Goal: Transaction & Acquisition: Obtain resource

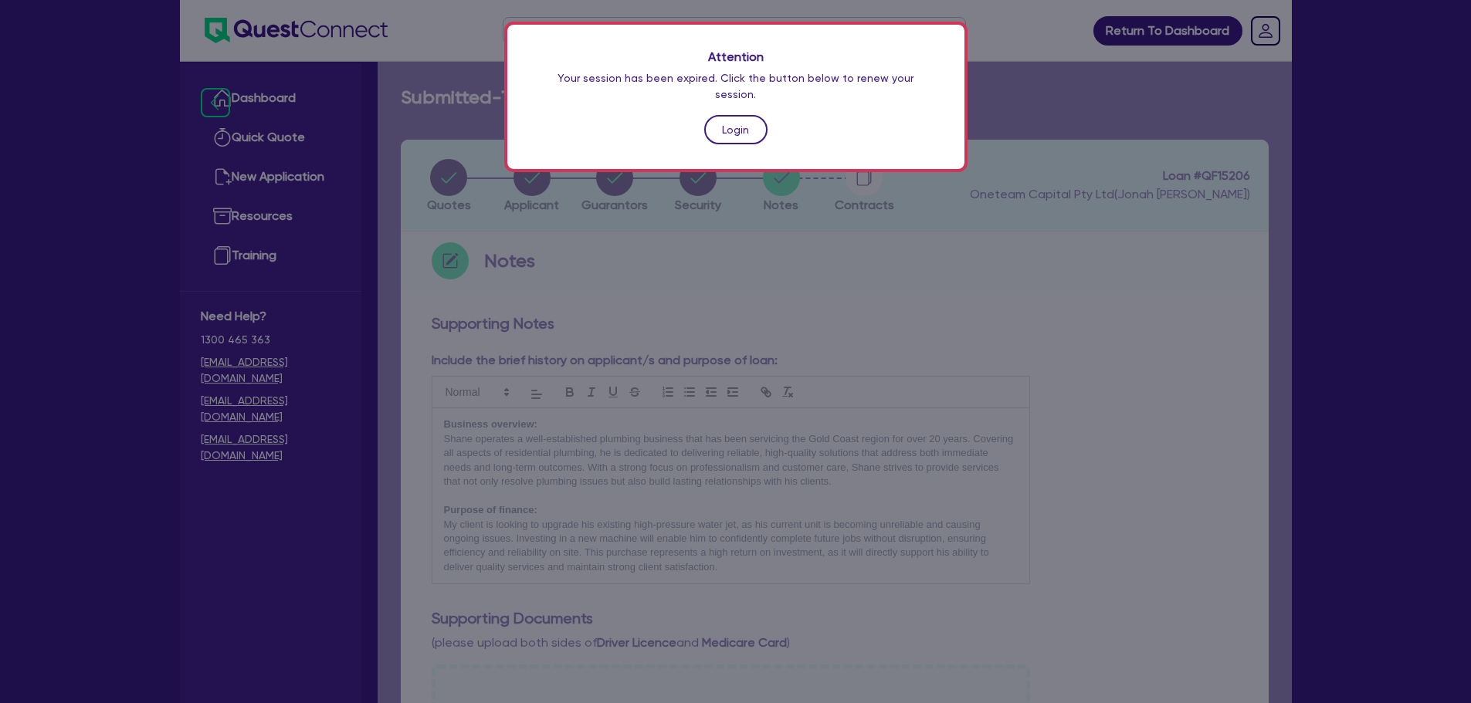
drag, startPoint x: 0, startPoint y: 0, endPoint x: 713, endPoint y: 108, distance: 721.5
click at [713, 115] on link "Login" at bounding box center [735, 129] width 63 height 29
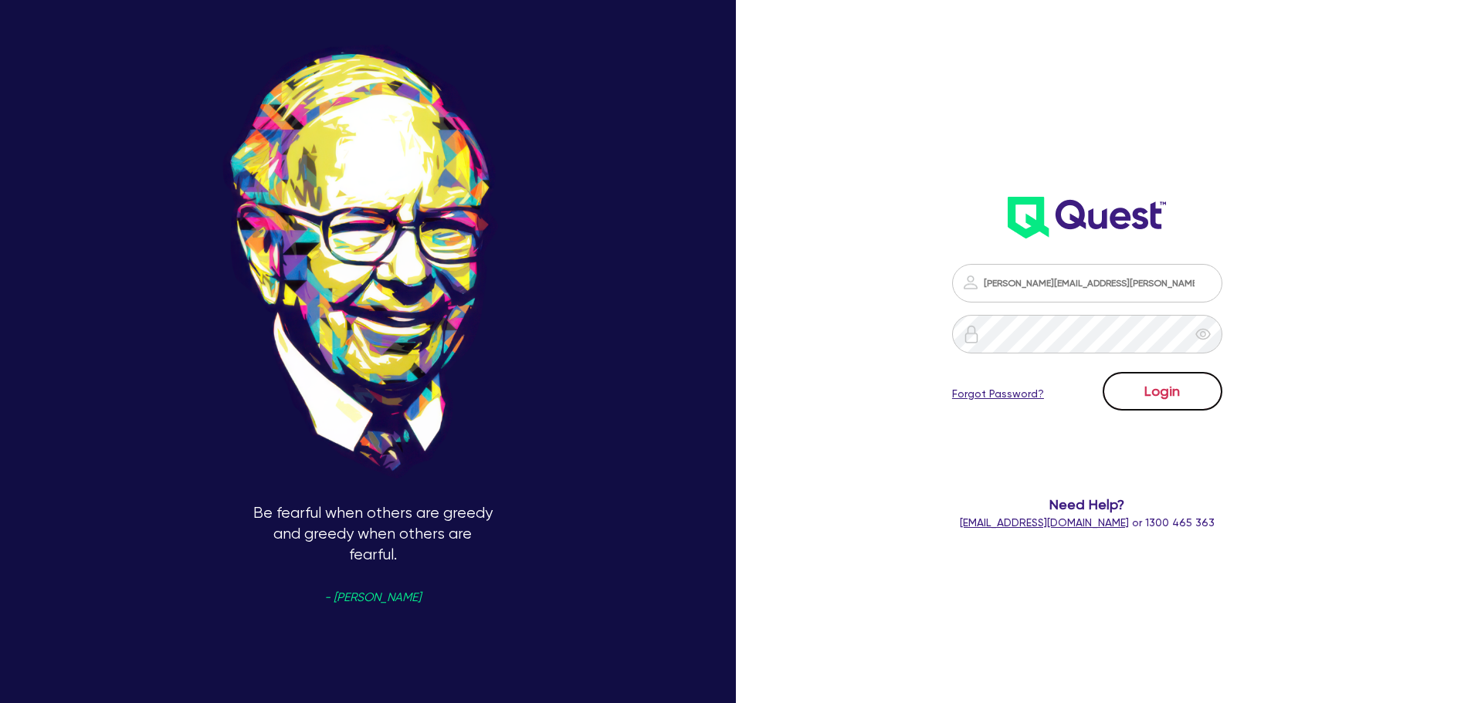
click at [1125, 384] on button "Login" at bounding box center [1162, 391] width 120 height 39
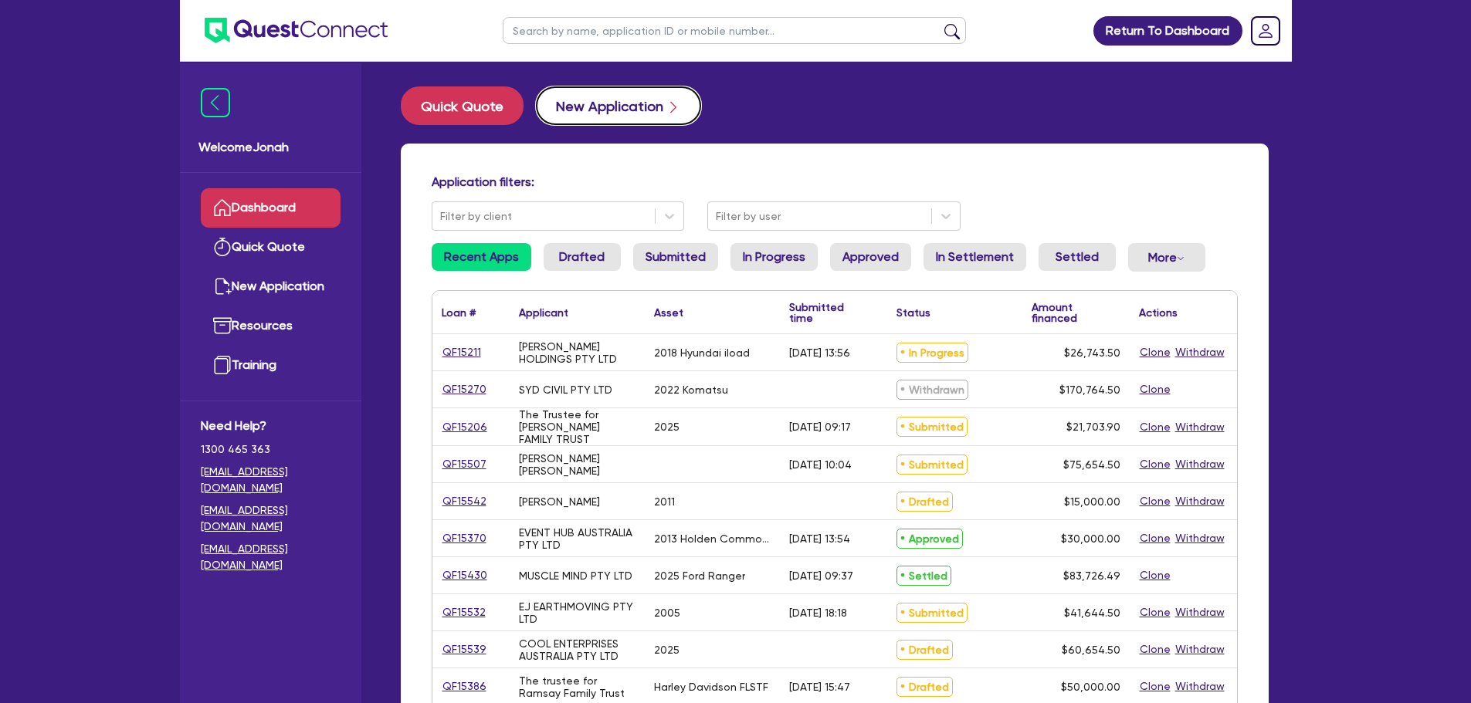
click at [635, 106] on button "New Application" at bounding box center [618, 105] width 165 height 39
select select "Other"
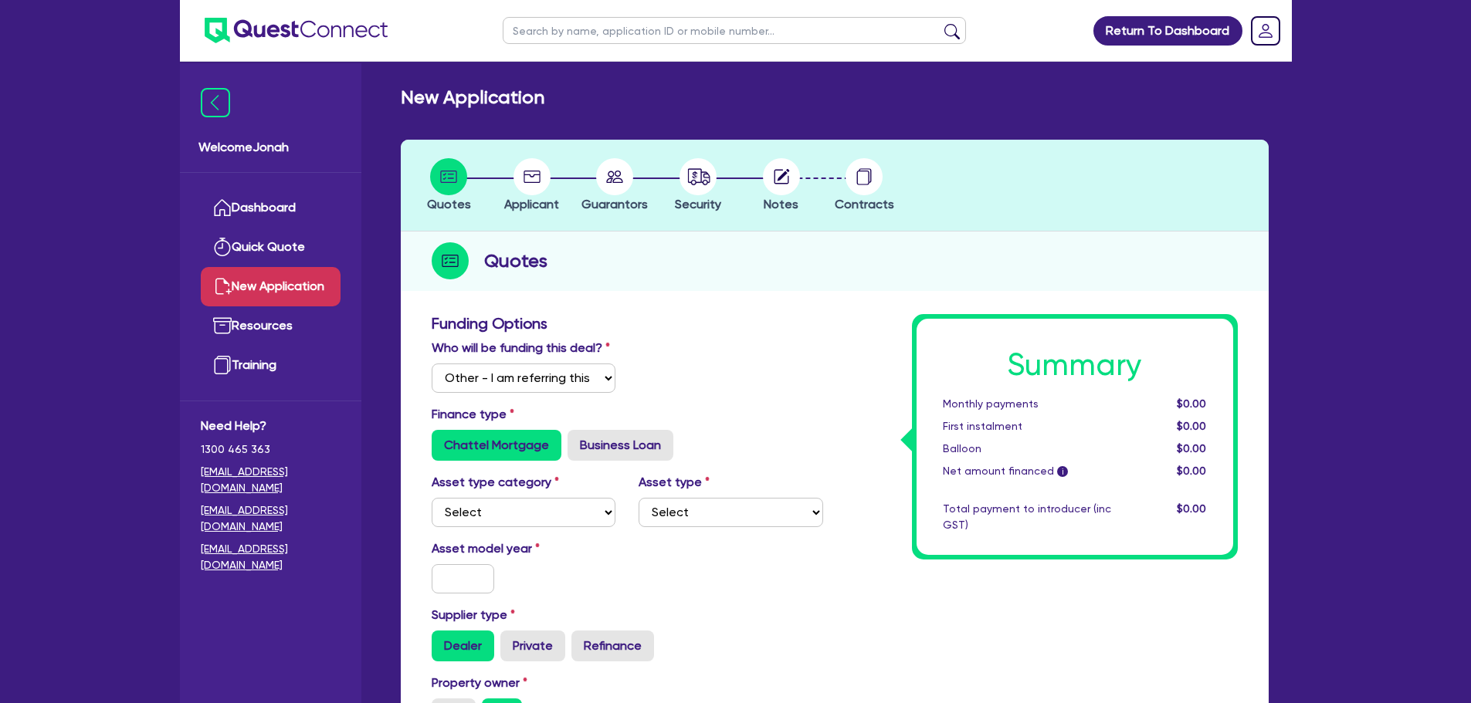
scroll to position [154, 0]
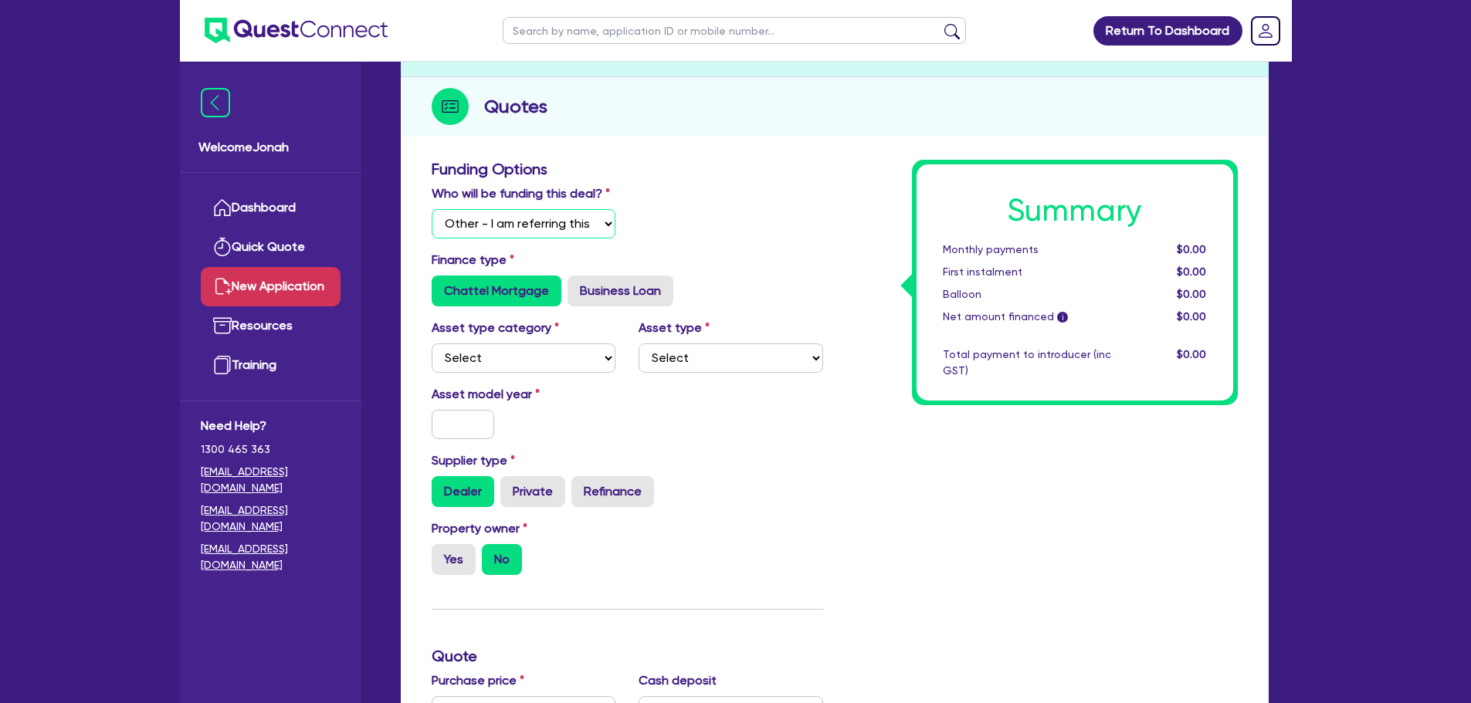
click at [555, 223] on select "Select I will fund 100% I will co-fund with Quest I want Quest to fund 100% Oth…" at bounding box center [524, 223] width 185 height 29
click at [555, 222] on select "Select I will fund 100% I will co-fund with Quest I want Quest to fund 100% Oth…" at bounding box center [524, 223] width 185 height 29
click at [557, 222] on select "Select I will fund 100% I will co-fund with Quest I want Quest to fund 100% Oth…" at bounding box center [524, 223] width 185 height 29
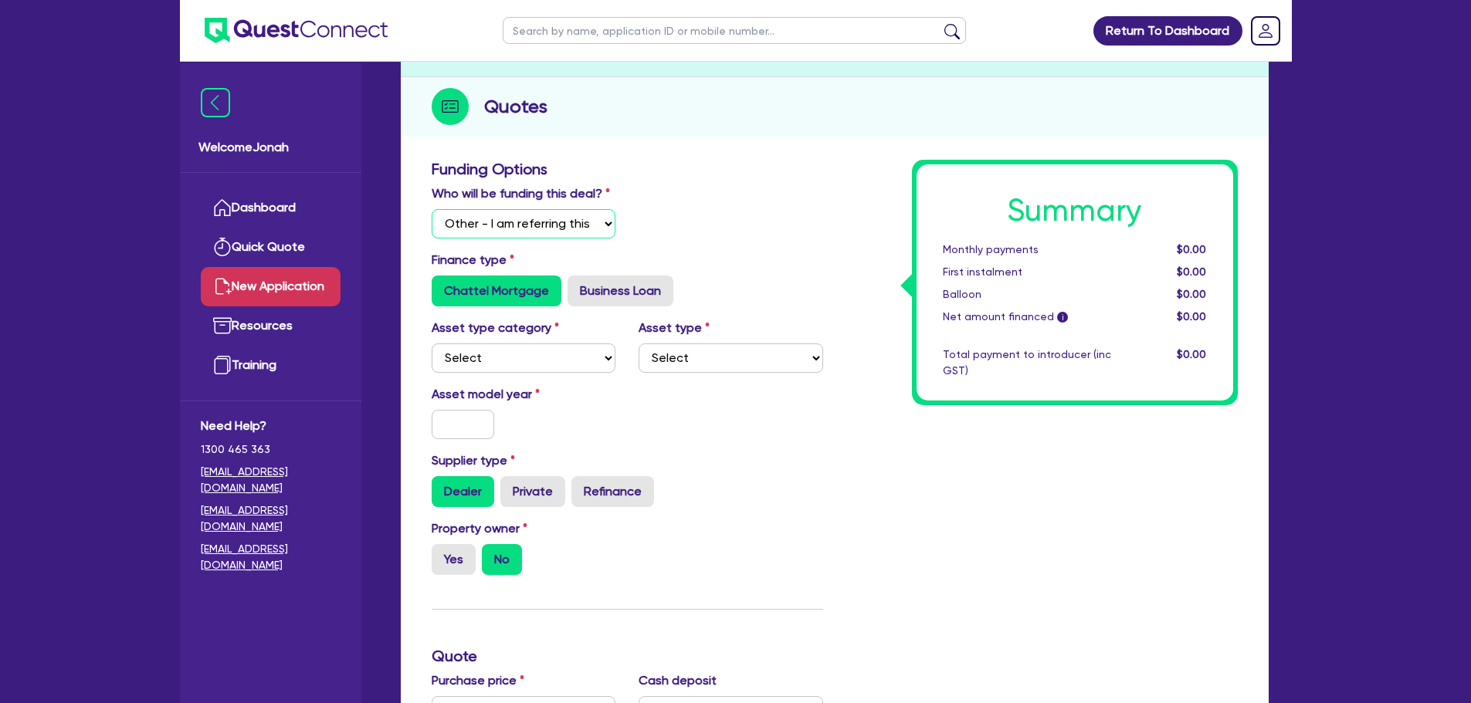
drag, startPoint x: 557, startPoint y: 222, endPoint x: 559, endPoint y: 209, distance: 12.6
click at [559, 217] on select "Select I will fund 100% I will co-fund with Quest I want Quest to fund 100% Oth…" at bounding box center [524, 223] width 185 height 29
click at [559, 209] on select "Select I will fund 100% I will co-fund with Quest I want Quest to fund 100% Oth…" at bounding box center [524, 223] width 185 height 29
click at [559, 223] on select "Select I will fund 100% I will co-fund with Quest I want Quest to fund 100% Oth…" at bounding box center [524, 223] width 185 height 29
click at [235, 252] on link "Quick Quote" at bounding box center [271, 247] width 140 height 39
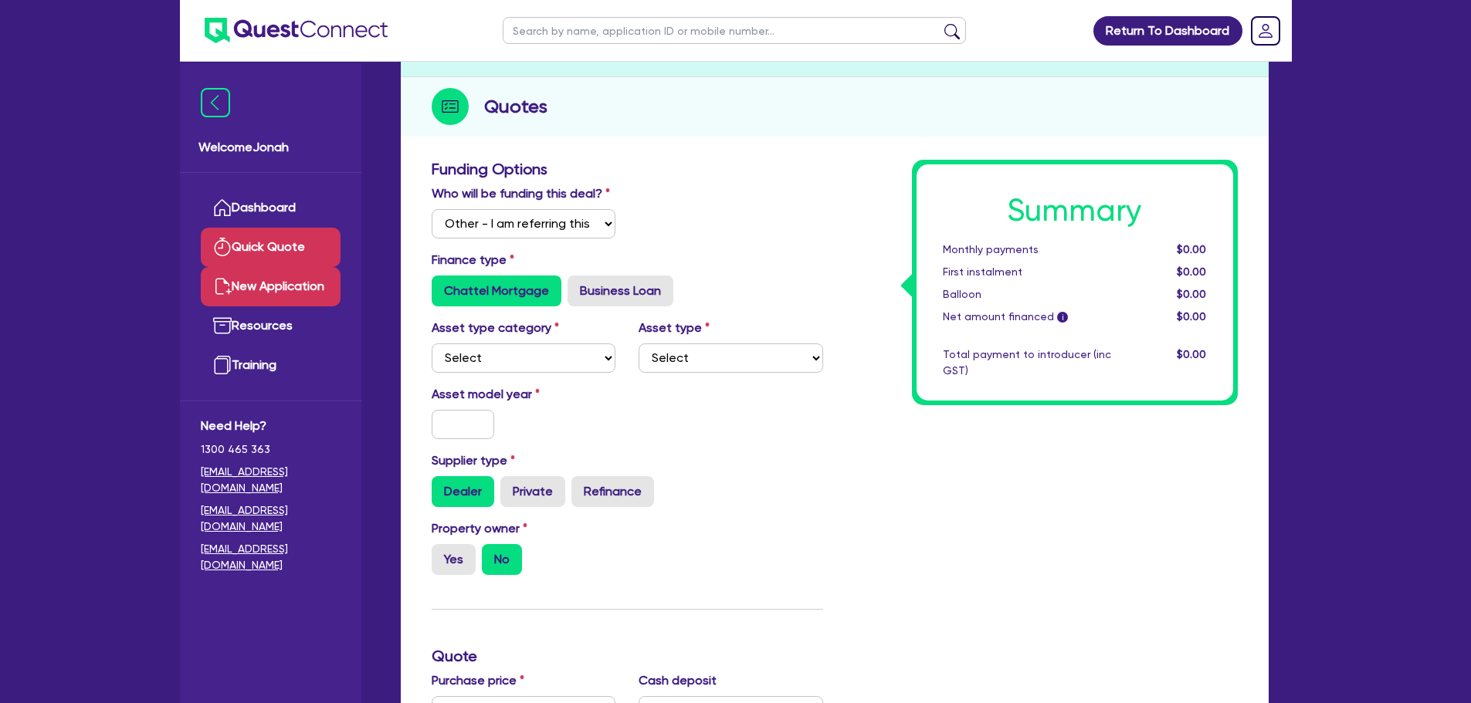
select select "Other"
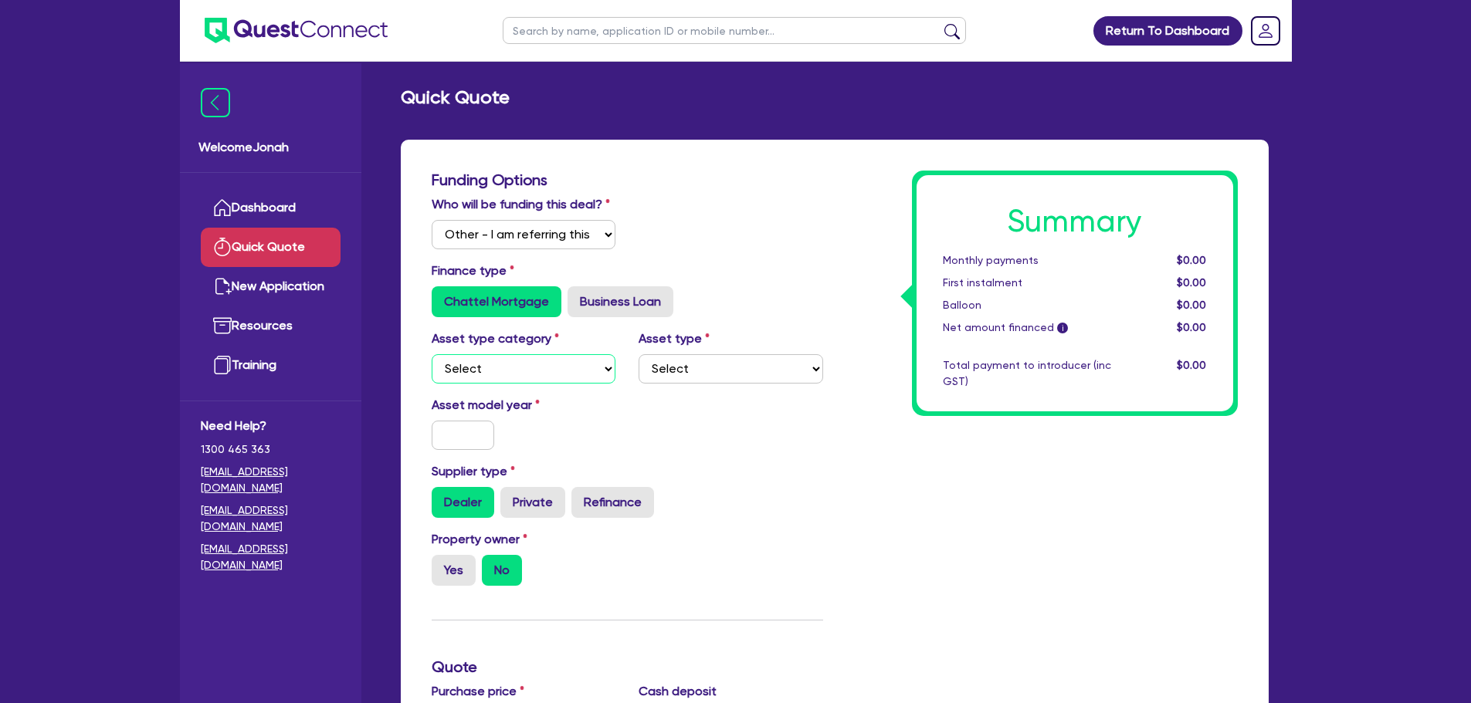
click at [548, 365] on select "Select Cars and light trucks Primary assets Secondary assets Tertiary assets" at bounding box center [524, 368] width 185 height 29
select select "TERTIARY_ASSETS"
click at [432, 354] on select "Select Cars and light trucks Primary assets Secondary assets Tertiary assets" at bounding box center [524, 368] width 185 height 29
click at [673, 360] on select "Select Beauty equipment IT equipment IT software Watercraft Other" at bounding box center [730, 368] width 185 height 29
select select "BEAUTY_EQUIPMENT"
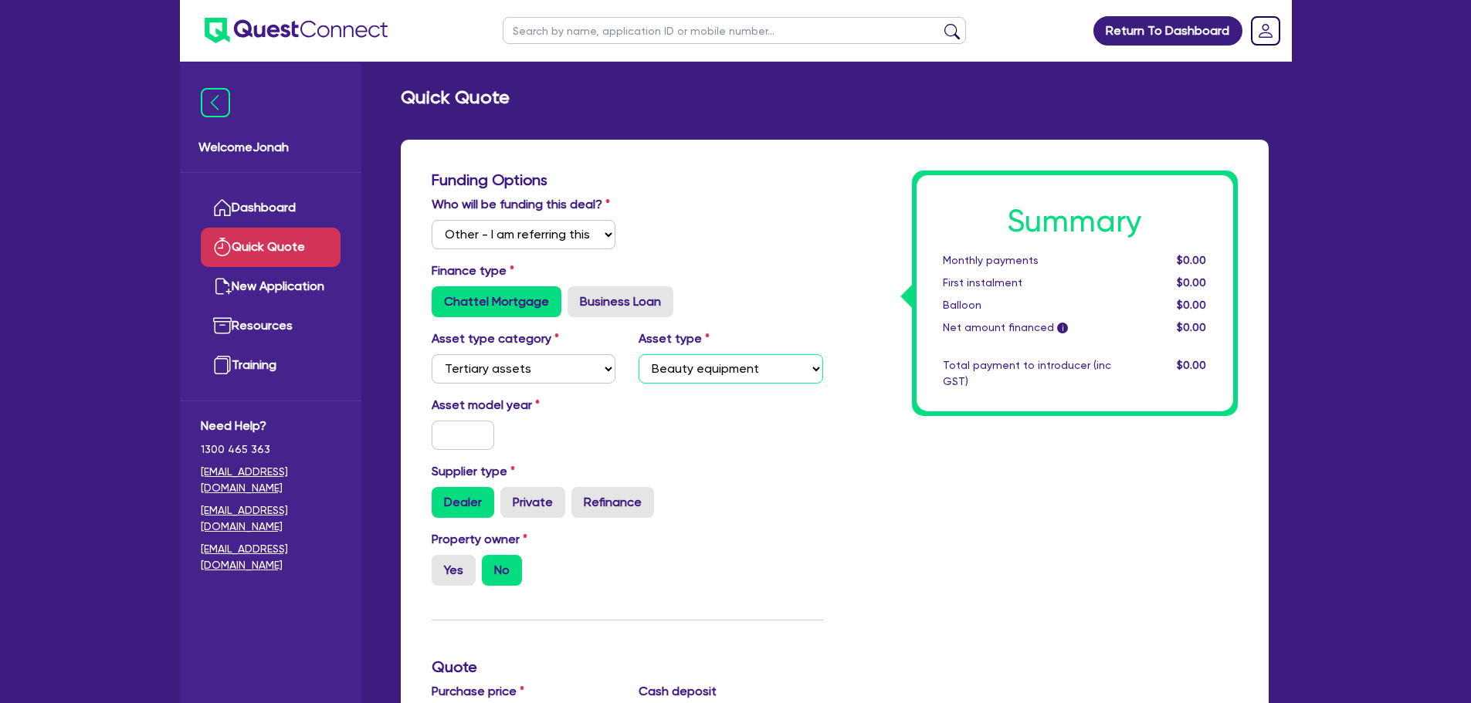
click at [638, 354] on select "Select Beauty equipment IT equipment IT software Watercraft Other" at bounding box center [730, 368] width 185 height 29
click at [468, 421] on input "text" at bounding box center [463, 435] width 63 height 29
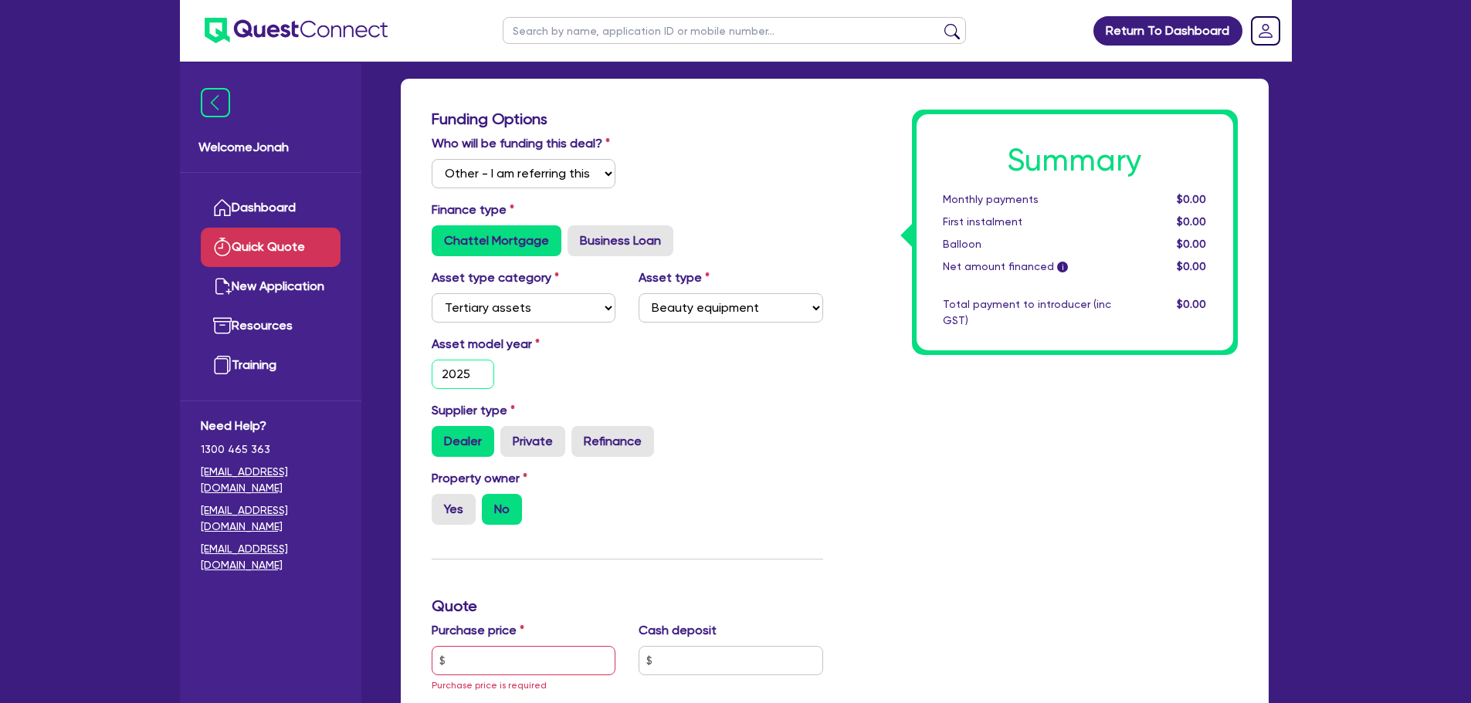
scroll to position [154, 0]
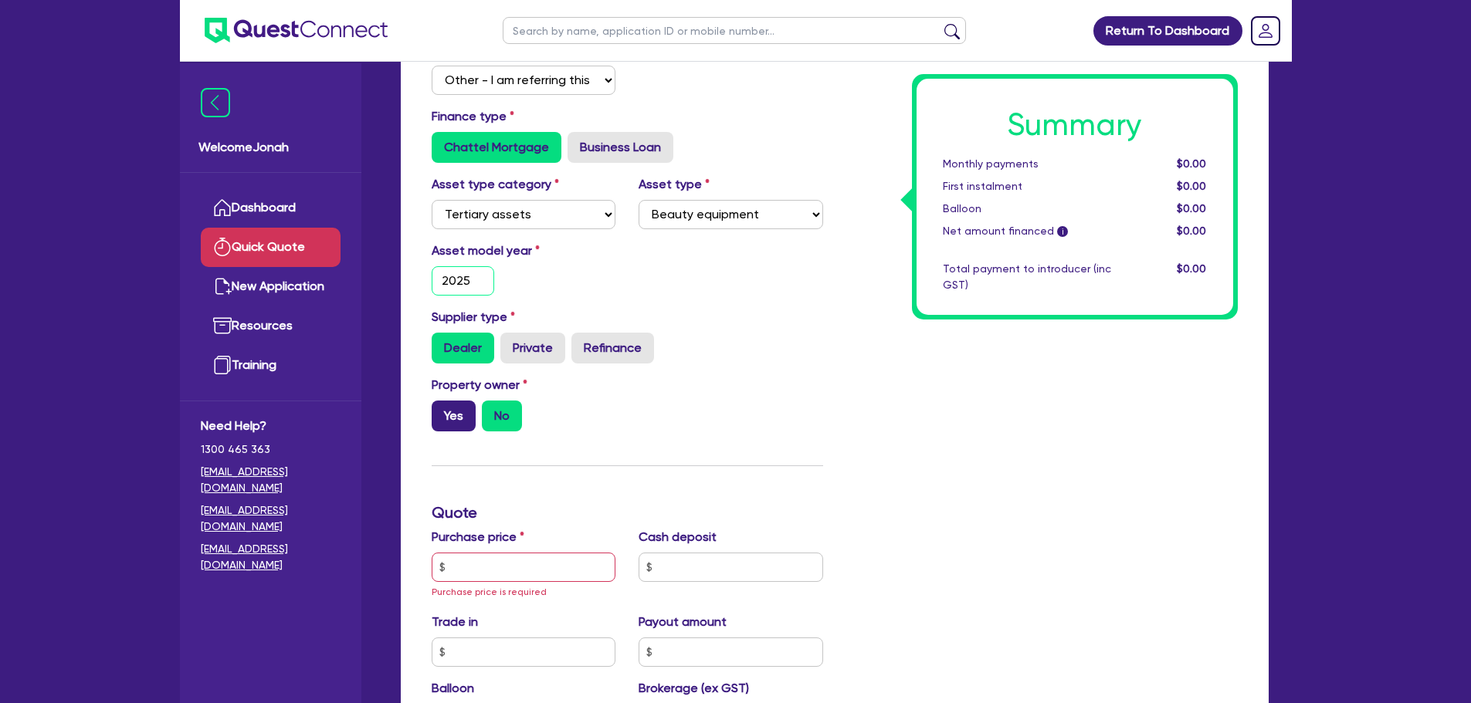
type input "2025"
click at [455, 424] on label "Yes" at bounding box center [454, 416] width 44 height 31
click at [442, 411] on input "Yes" at bounding box center [437, 406] width 10 height 10
radio input "true"
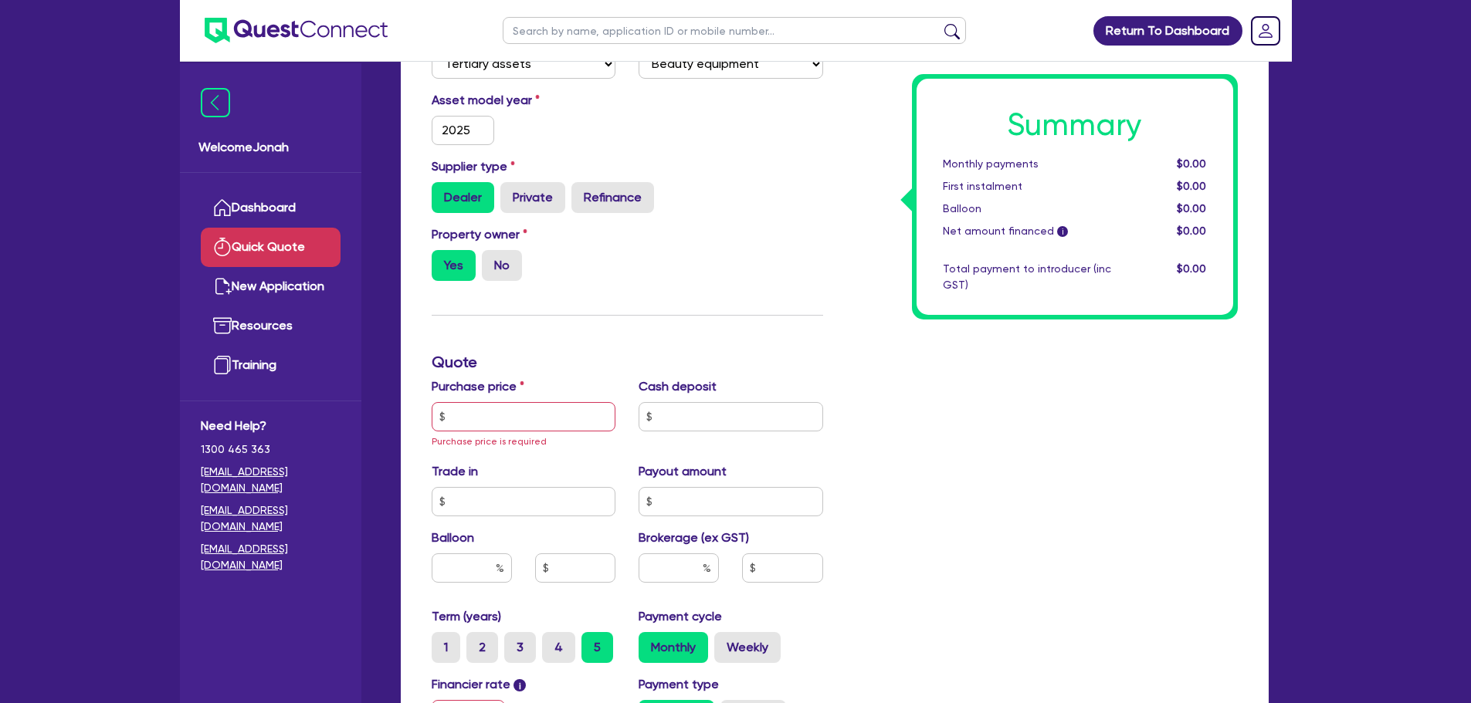
scroll to position [309, 0]
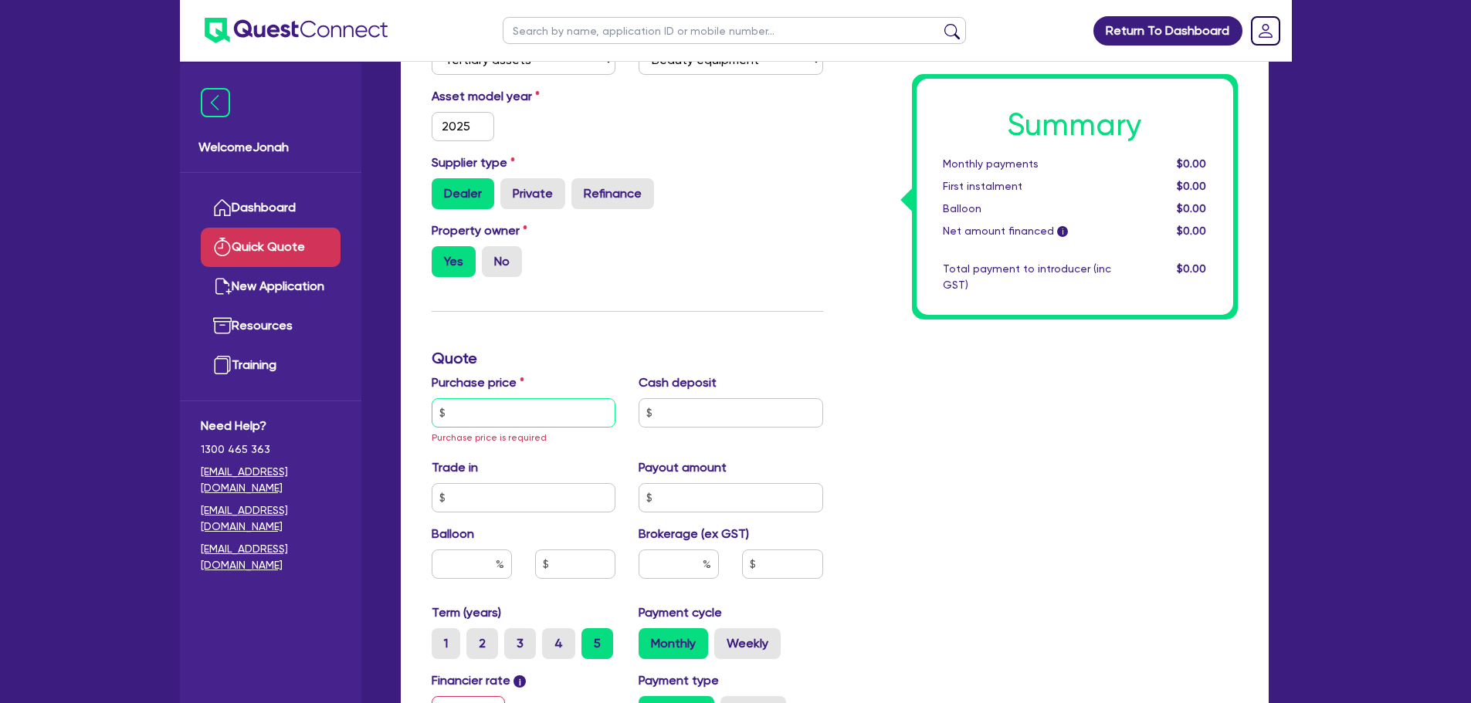
click at [540, 422] on input "text" at bounding box center [524, 412] width 185 height 29
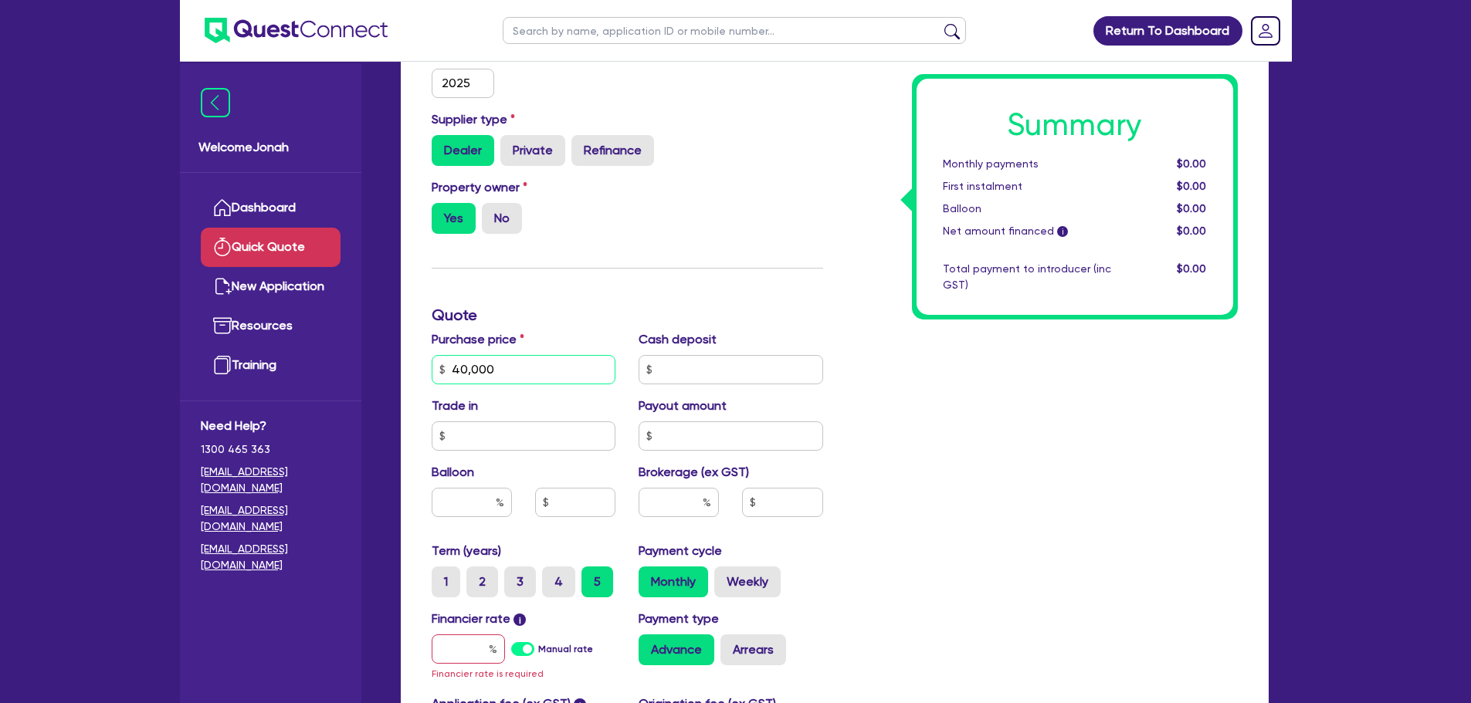
scroll to position [386, 0]
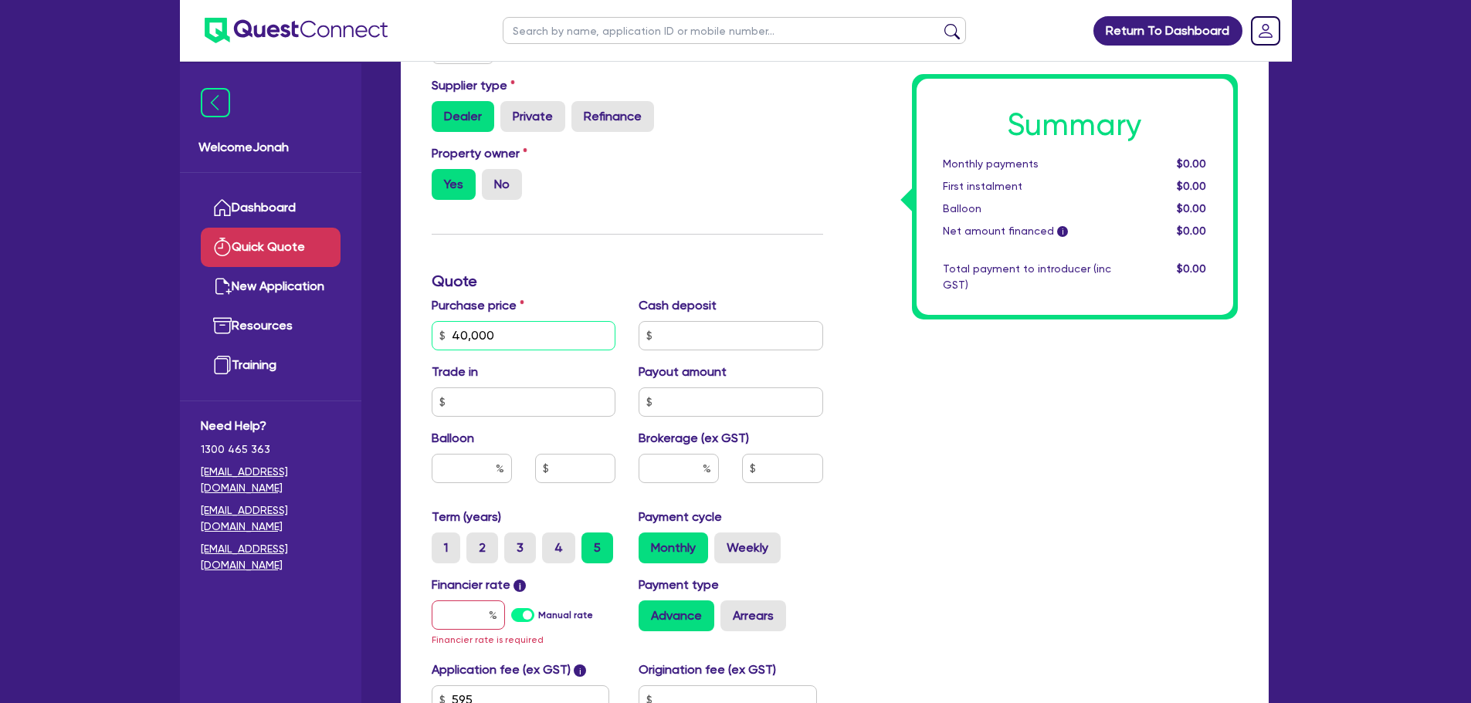
type input "40,000"
click at [472, 612] on input "text" at bounding box center [468, 615] width 73 height 29
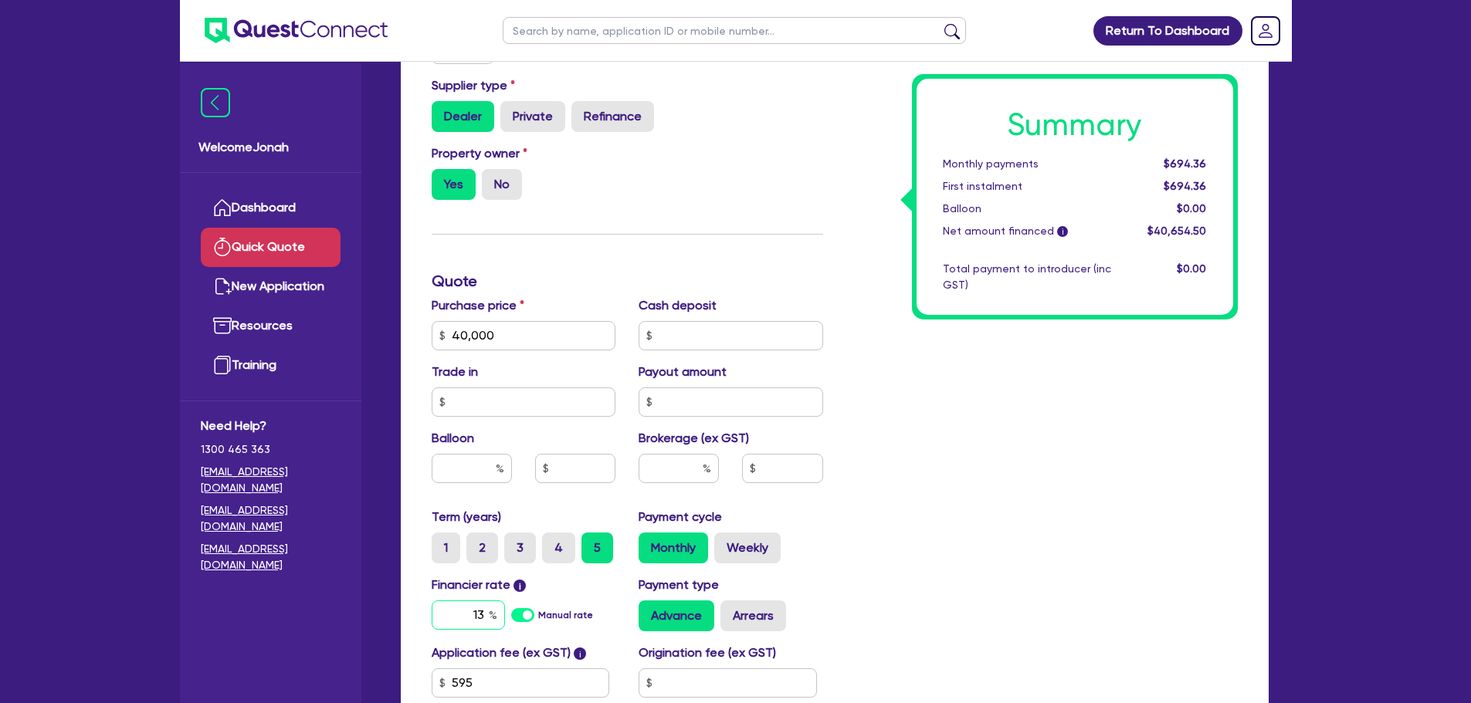
type input "13"
click at [1008, 541] on div "Summary Monthly payments $694.36 First instalment $694.36 Balloon $0.00 Net amo…" at bounding box center [1042, 282] width 415 height 994
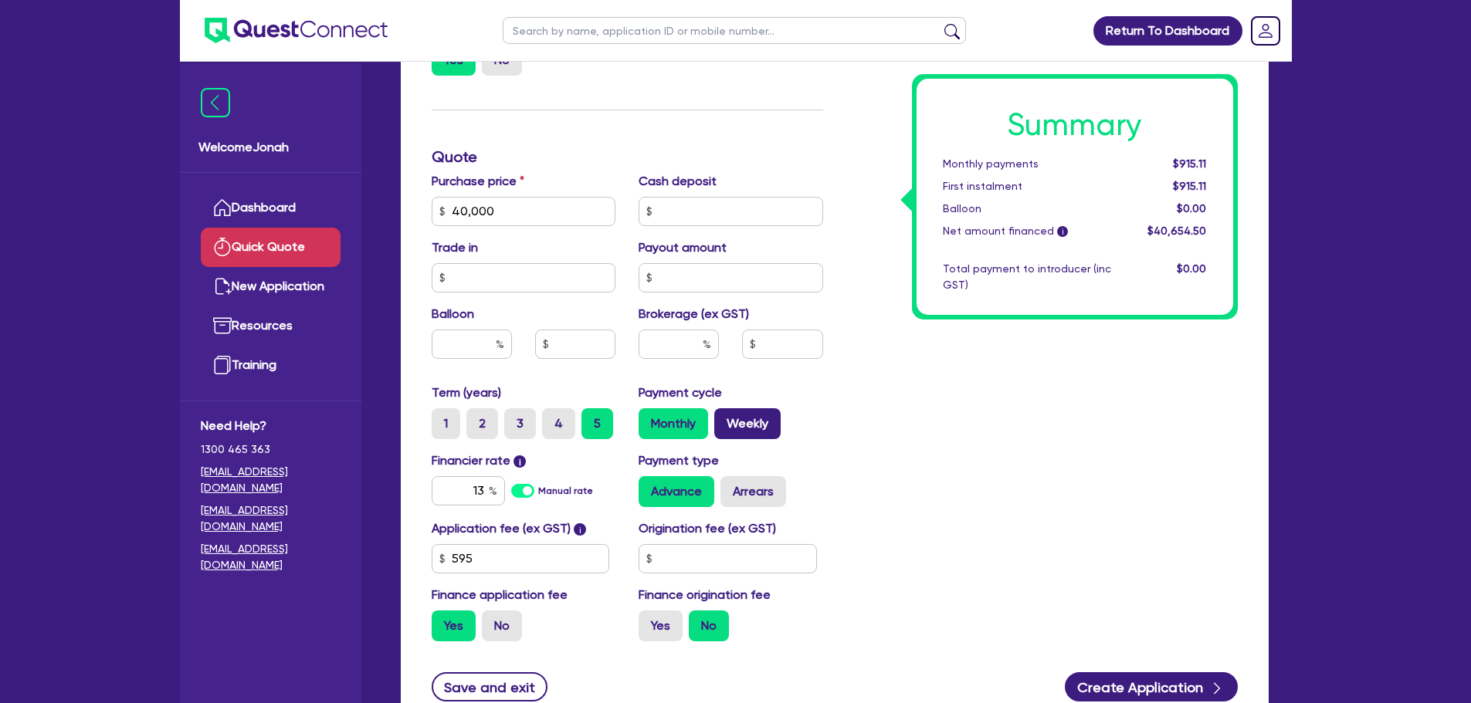
scroll to position [540, 0]
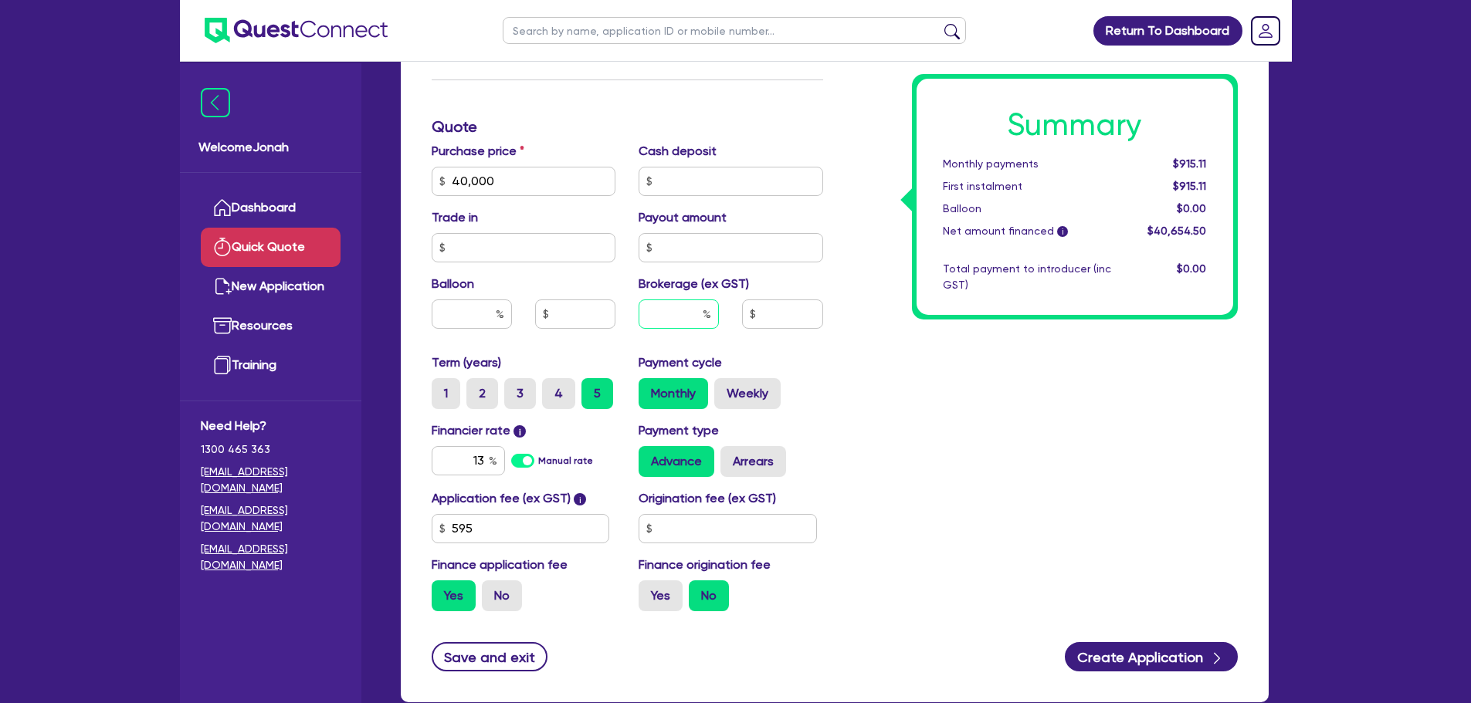
click at [669, 320] on input "text" at bounding box center [678, 314] width 80 height 29
type input "3"
click at [999, 420] on div "Summary Monthly payments $915.11 First instalment $915.11 Balloon $0.00 Net amo…" at bounding box center [1042, 127] width 415 height 994
type input "1,219.64"
click at [696, 309] on input "3" at bounding box center [678, 314] width 80 height 29
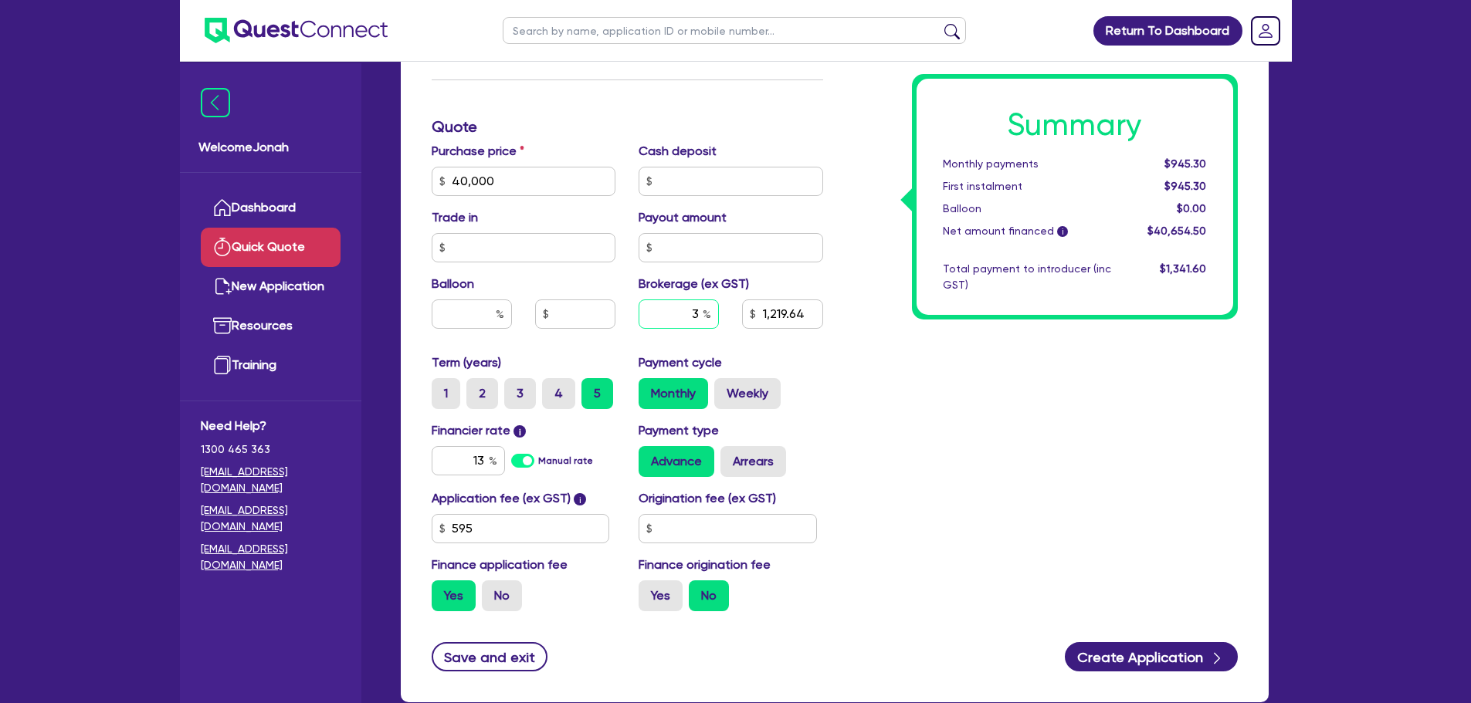
type input "4"
type input "1,219.64"
type input "4"
type input "1,626.18"
click at [939, 379] on div "Summary Monthly payments $945.30 First instalment $945.30 Balloon $0.00 Net amo…" at bounding box center [1042, 127] width 415 height 994
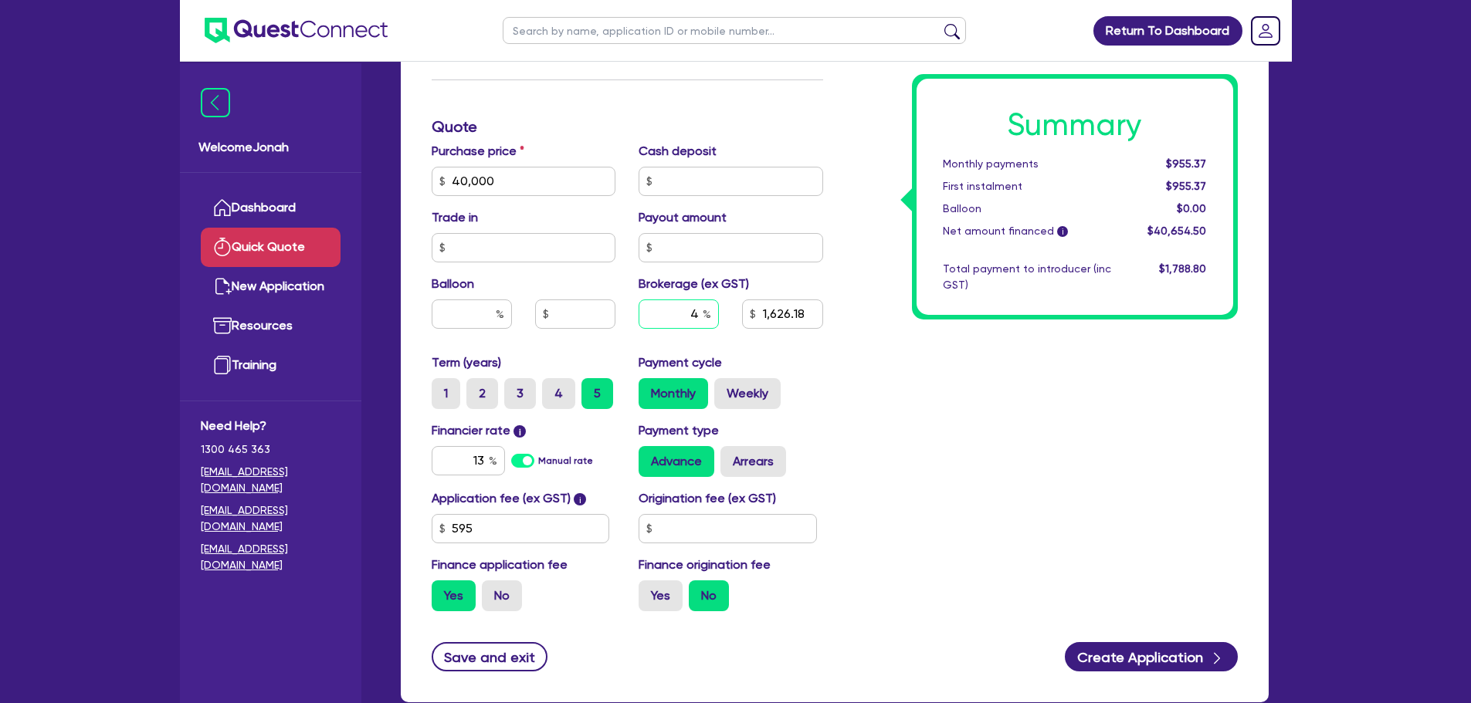
click at [692, 320] on input "4" at bounding box center [678, 314] width 80 height 29
type input "7"
type input "1,626.18"
type input "7"
type input "2,845.82"
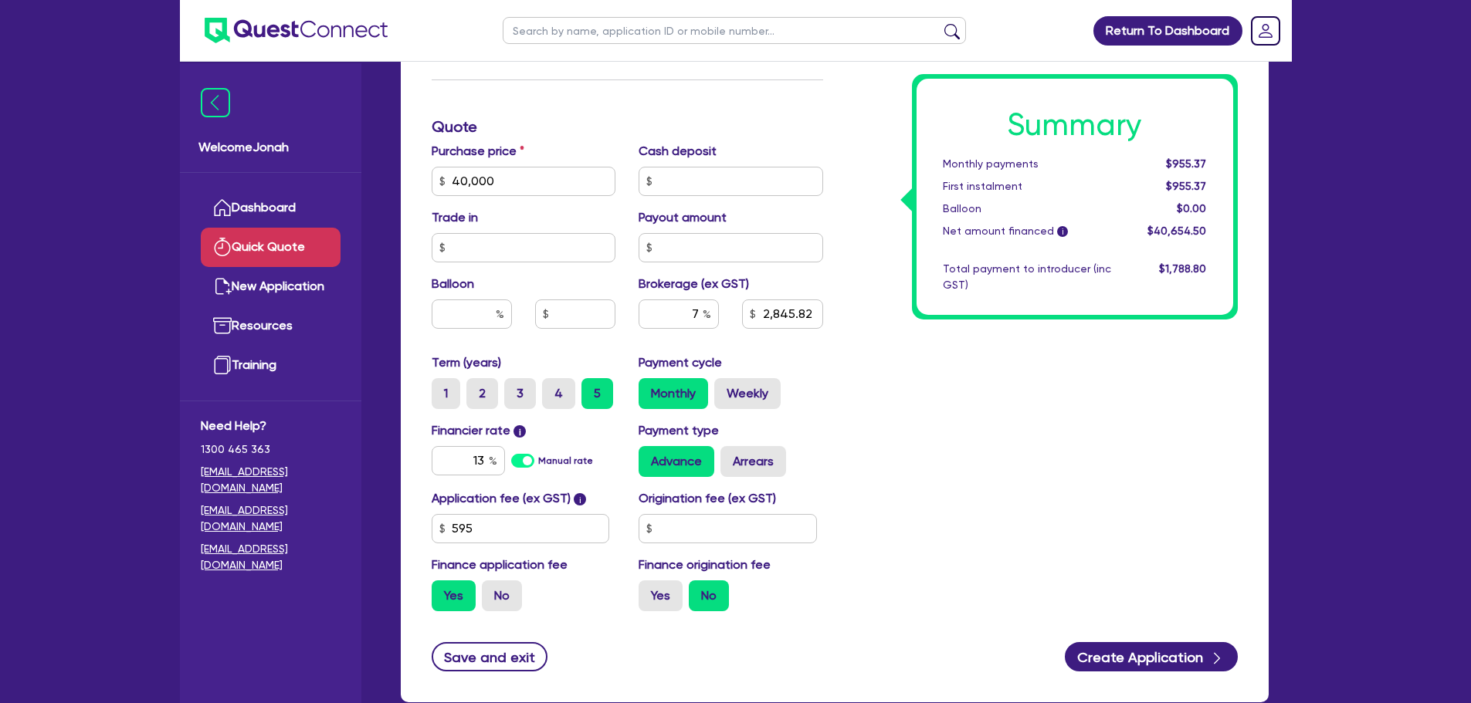
click at [933, 367] on div "Summary Monthly payments $955.37 First instalment $955.37 Balloon $0.00 Net amo…" at bounding box center [1042, 127] width 415 height 994
click at [740, 385] on label "Weekly" at bounding box center [747, 393] width 66 height 31
click at [724, 385] on input "Weekly" at bounding box center [719, 383] width 10 height 10
radio input "true"
type input "2,845.82"
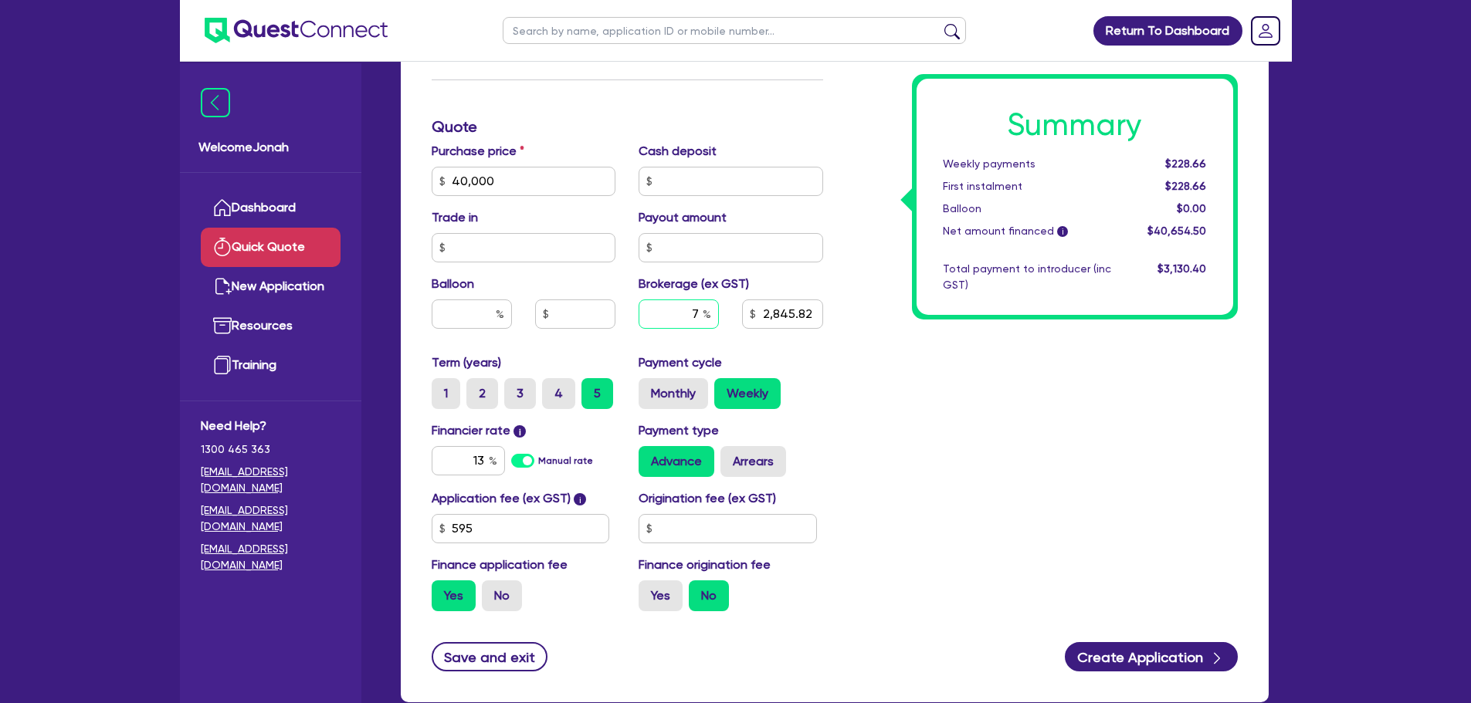
drag, startPoint x: 691, startPoint y: 311, endPoint x: 719, endPoint y: 317, distance: 29.2
click at [719, 313] on input "7" at bounding box center [678, 314] width 80 height 29
click at [877, 388] on div "Summary Weekly payments $228.66 First instalment $228.66 Balloon $0.00 Net amou…" at bounding box center [1042, 127] width 415 height 994
